Goal: Find specific page/section: Find specific page/section

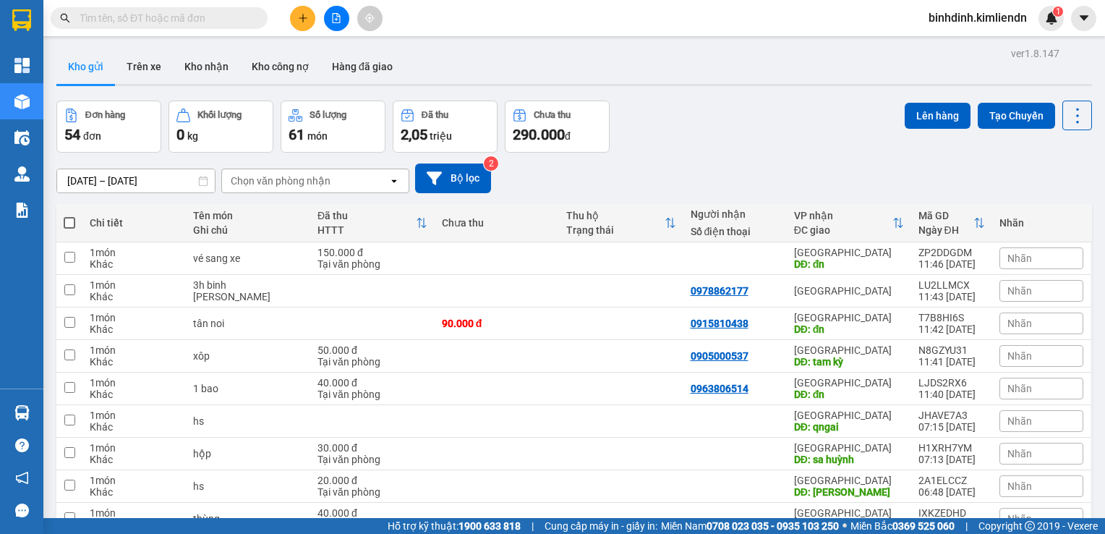
click at [657, 107] on div "Đơn hàng 54 đơn Khối lượng 0 kg Số lượng 61 món Đã thu 2,05 triệu Chưa thu 290.…" at bounding box center [573, 127] width 1035 height 52
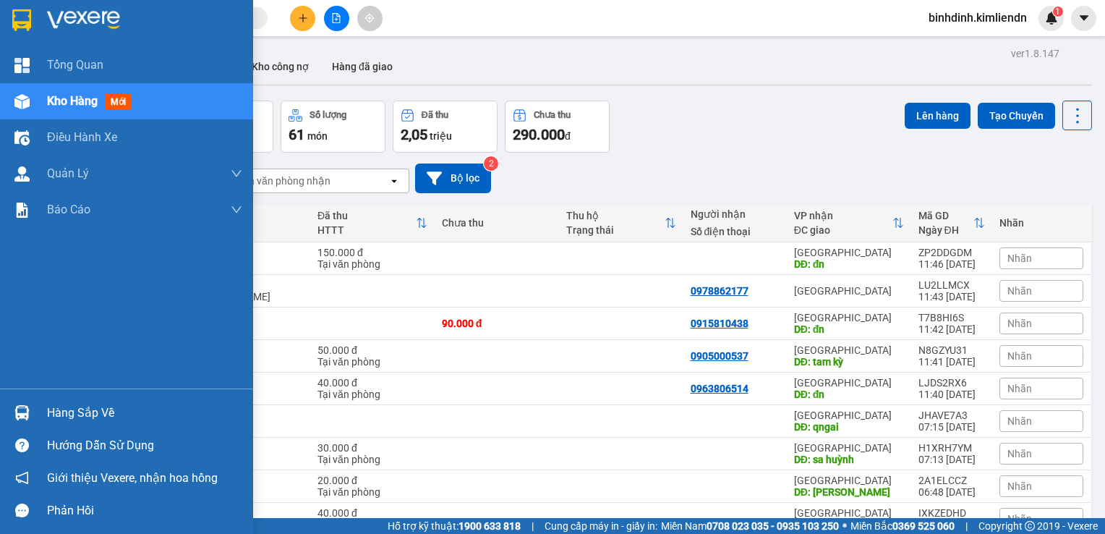
click at [12, 106] on div at bounding box center [21, 101] width 25 height 25
